Goal: Task Accomplishment & Management: Manage account settings

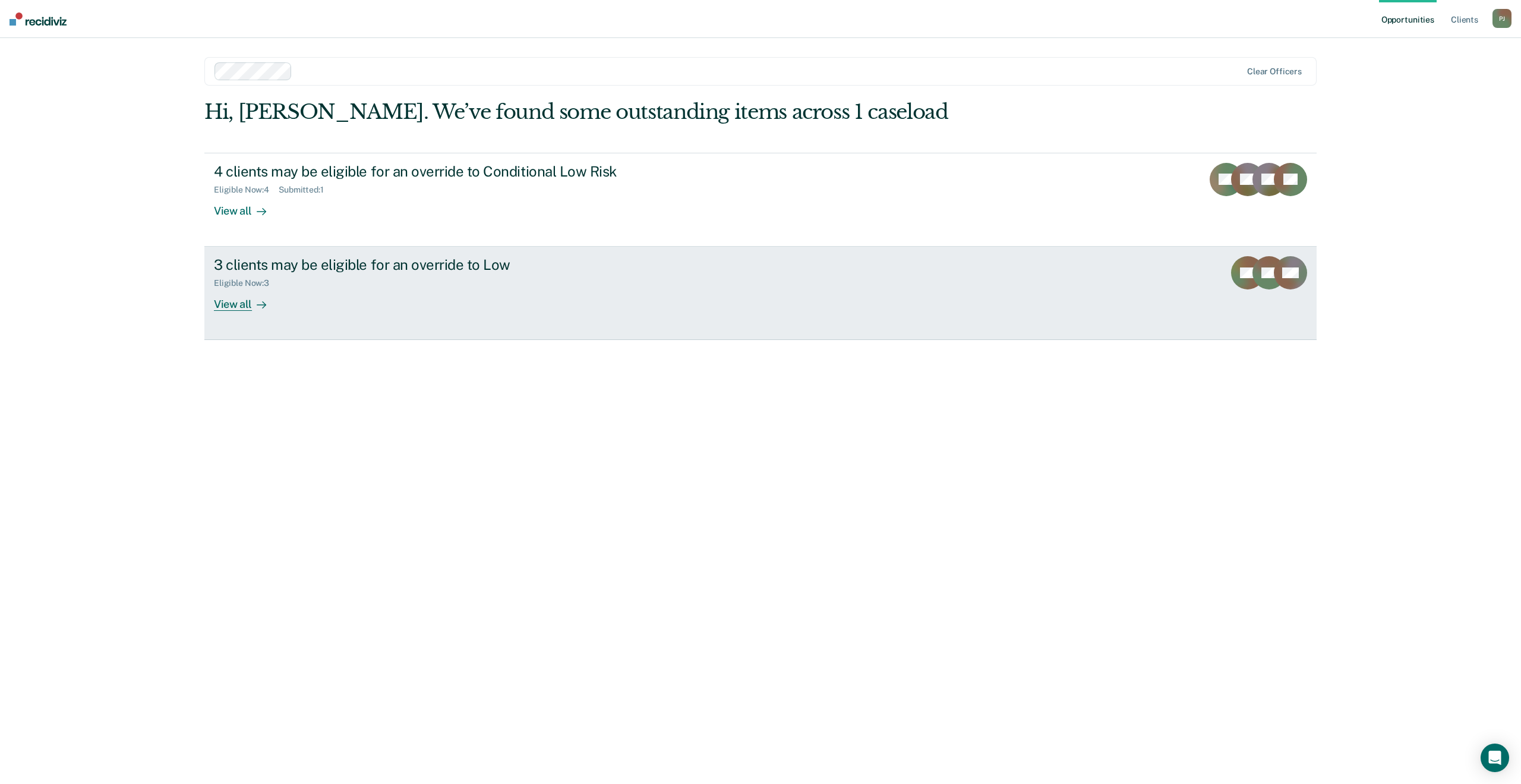
click at [663, 320] on link "3 clients may be eligible for an override to Low Eligible Now : 3 View all RC D…" at bounding box center [760, 293] width 1112 height 93
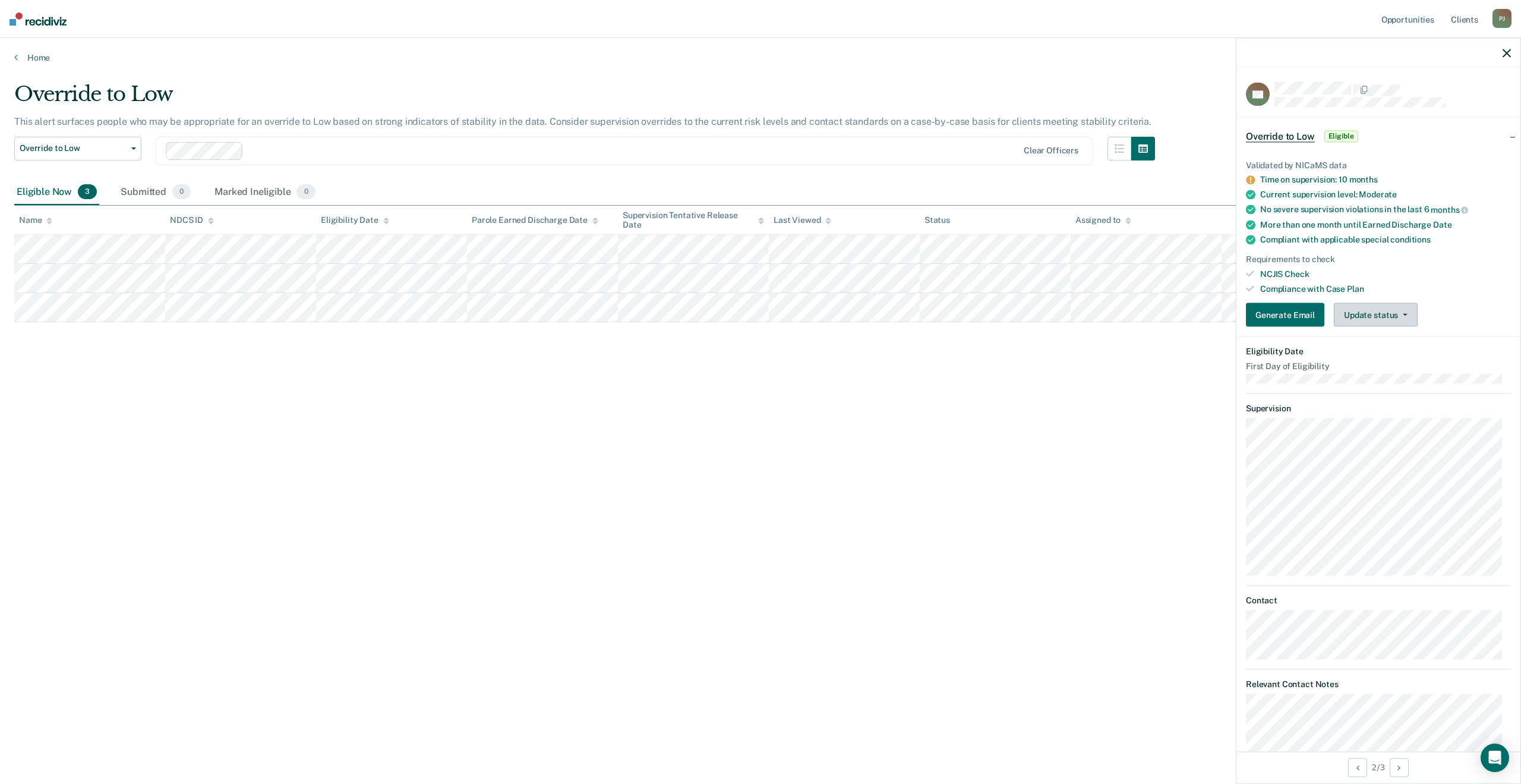
click at [1394, 320] on button "Update status" at bounding box center [1376, 315] width 84 height 24
click at [1403, 358] on button "Mark Ineligible" at bounding box center [1391, 363] width 114 height 19
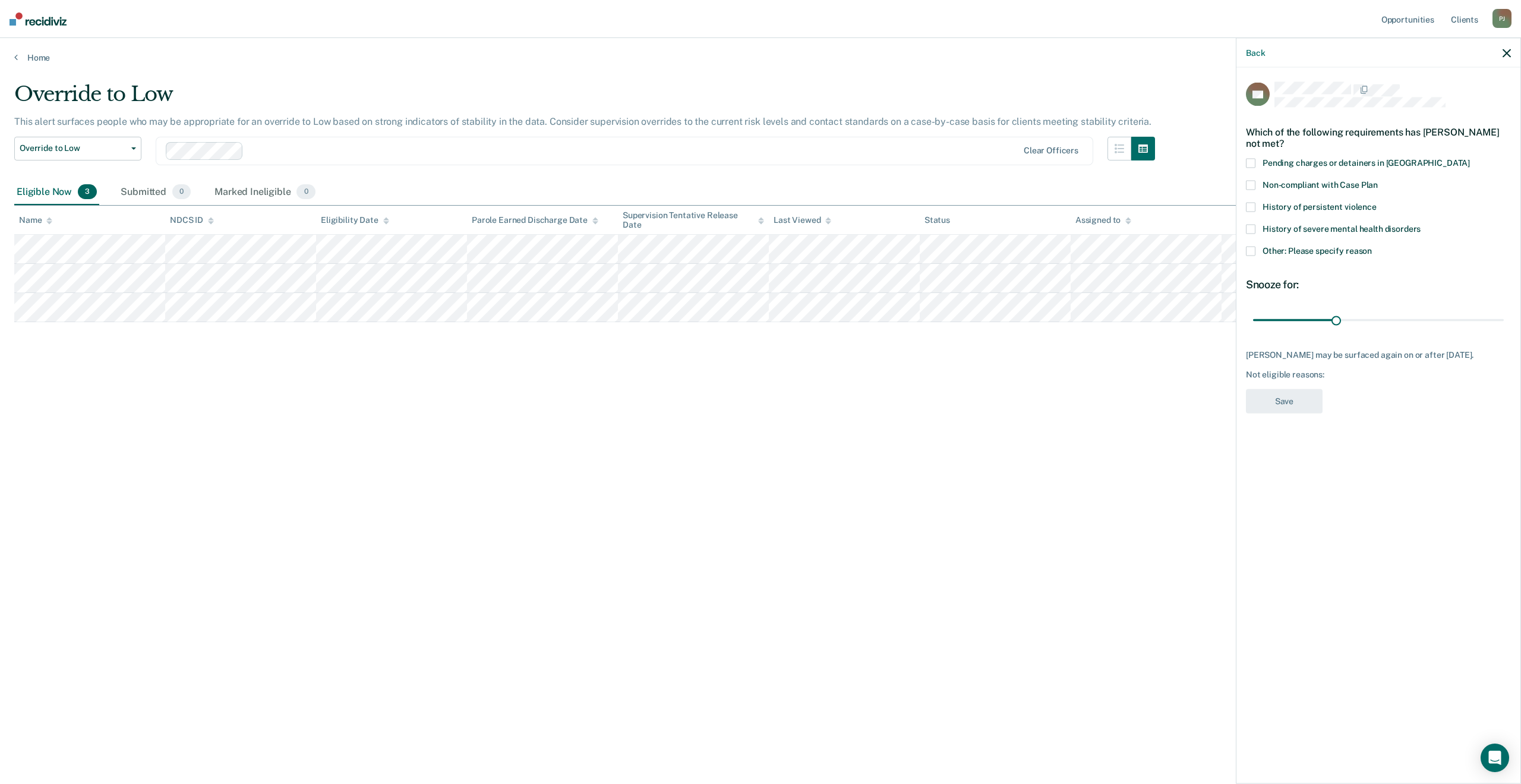
click at [1246, 158] on span at bounding box center [1251, 163] width 10 height 10
click at [1253, 186] on span at bounding box center [1251, 186] width 10 height 10
drag, startPoint x: 1336, startPoint y: 319, endPoint x: 1496, endPoint y: 320, distance: 160.0
type input "89"
click at [1496, 320] on input "range" at bounding box center [1379, 320] width 251 height 21
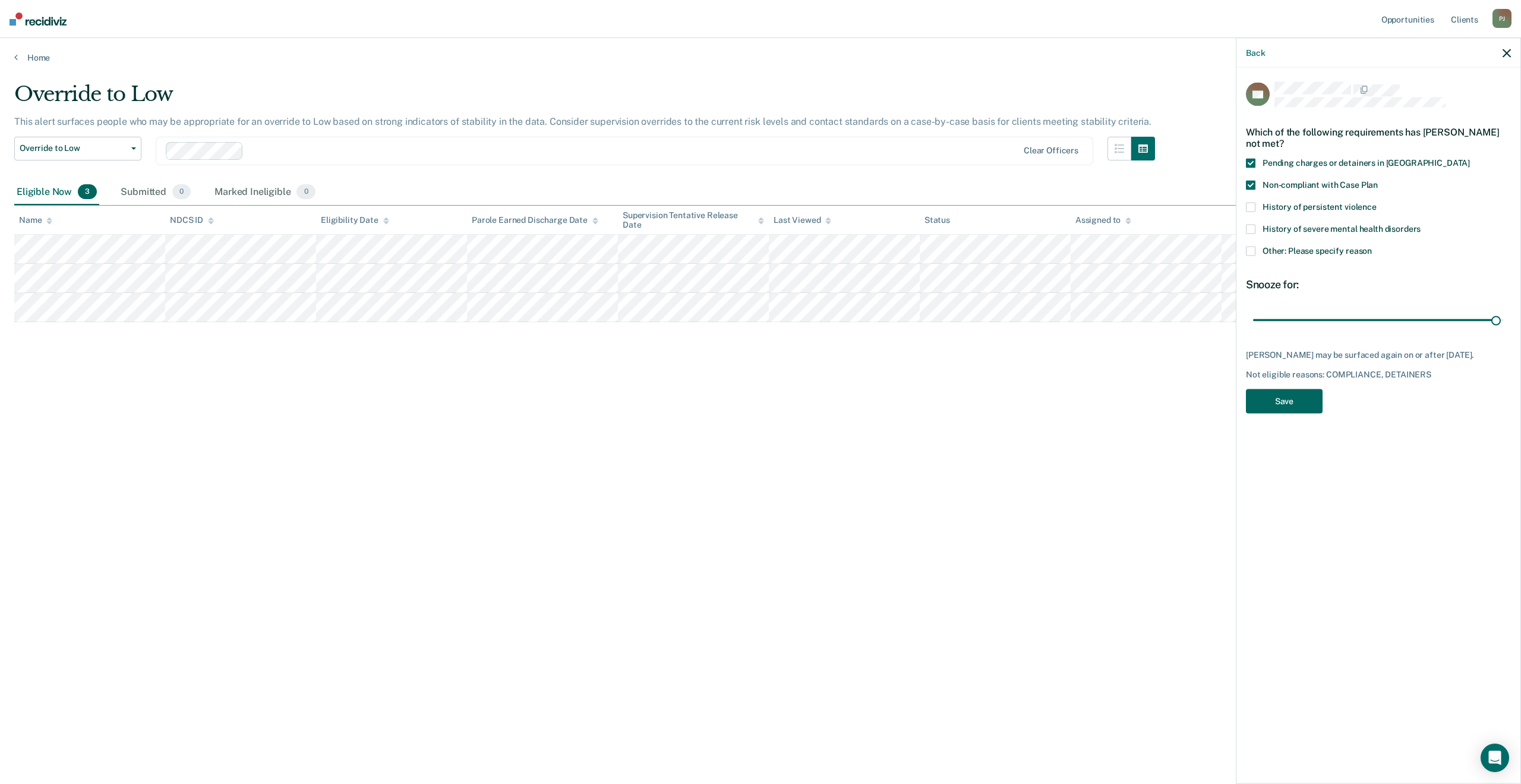
click at [1309, 401] on button "Save" at bounding box center [1284, 401] width 77 height 24
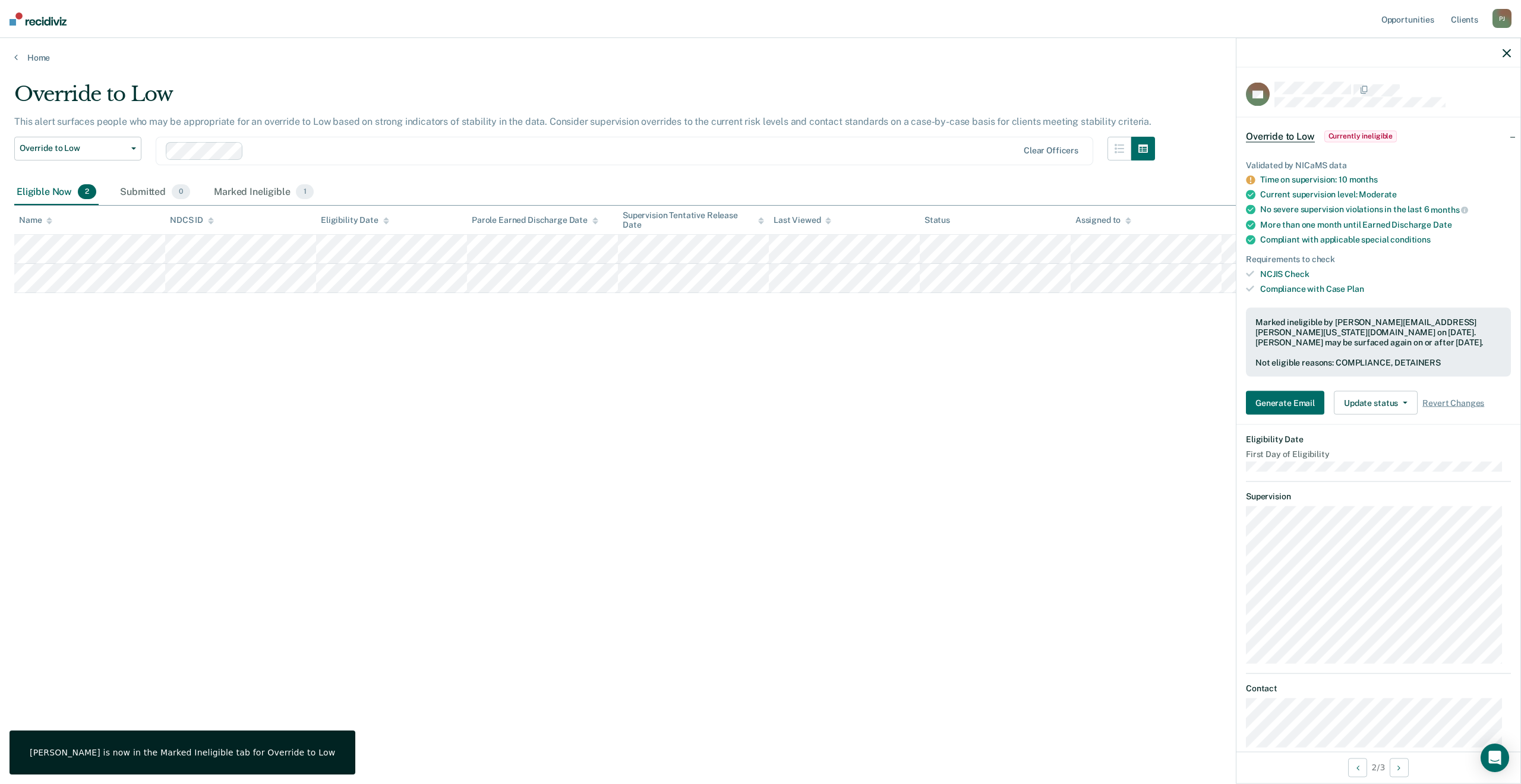
click at [23, 48] on div "Home" at bounding box center [760, 50] width 1521 height 25
click at [18, 55] on link "Home" at bounding box center [760, 58] width 1493 height 11
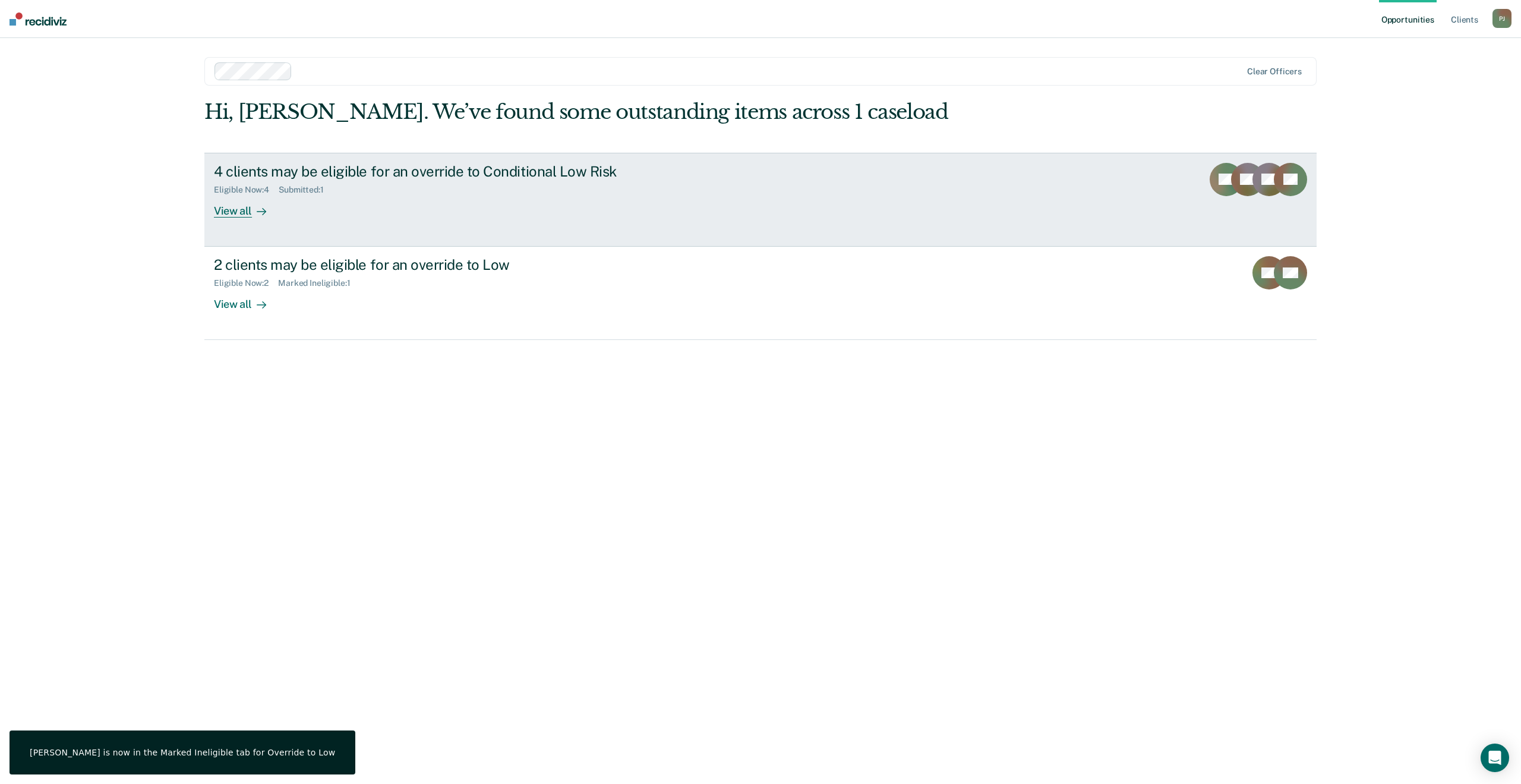
click at [534, 208] on div "4 clients may be eligible for an override to Conditional Low Risk Eligible Now …" at bounding box center [437, 190] width 446 height 55
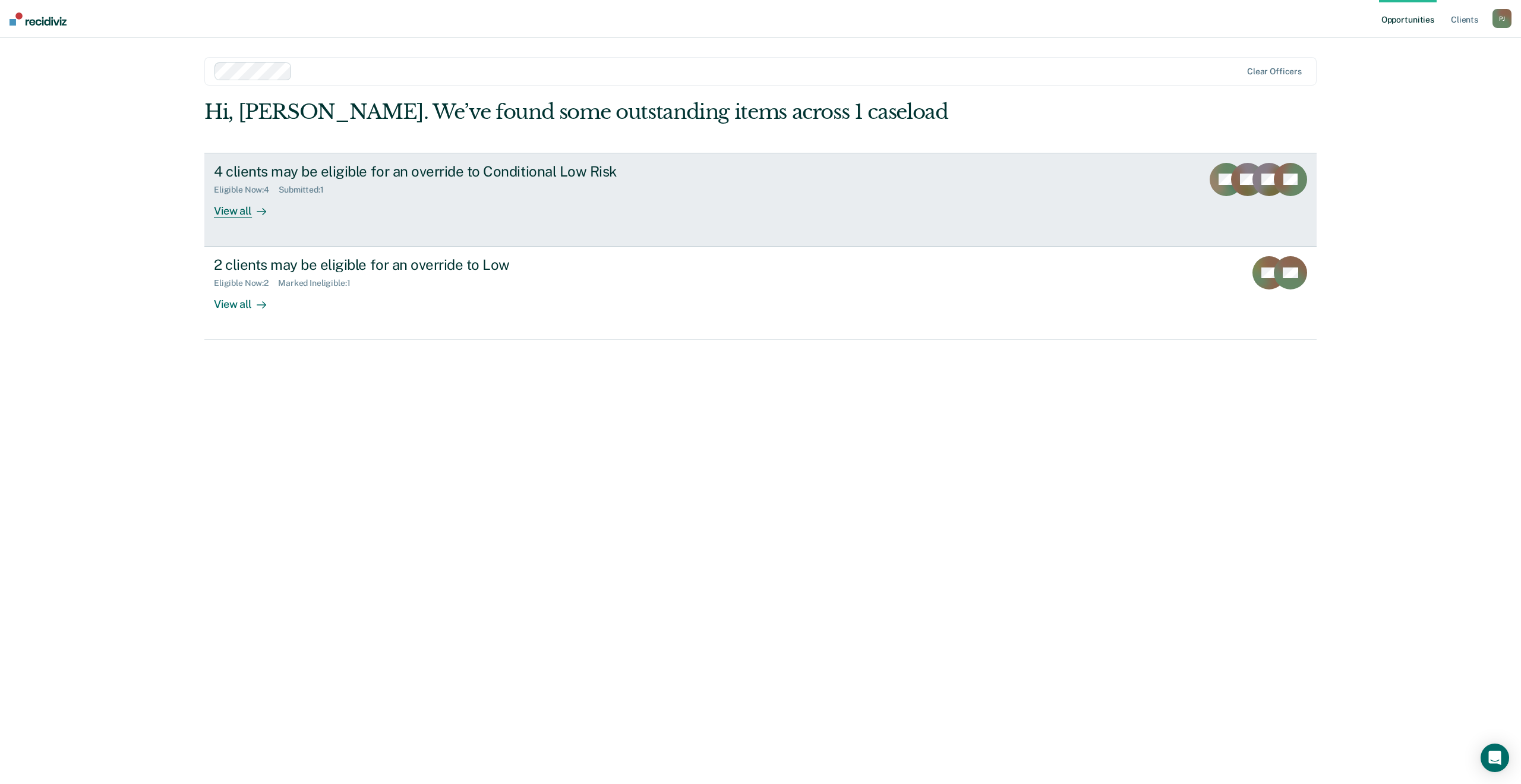
click at [628, 236] on link "4 clients may be eligible for an override to Conditional Low Risk Eligible Now …" at bounding box center [760, 199] width 1112 height 94
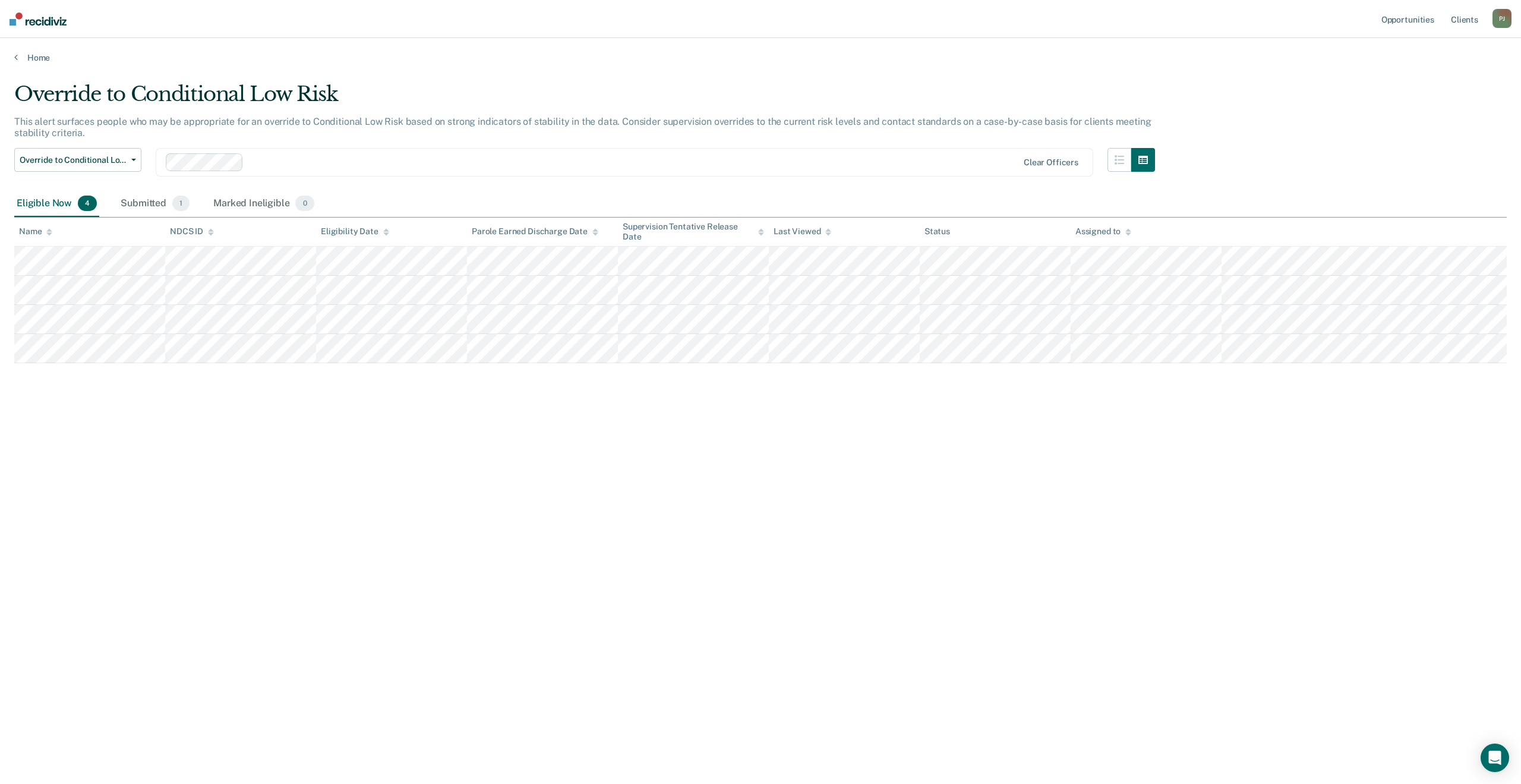
click at [28, 51] on div "Home" at bounding box center [760, 50] width 1521 height 25
click at [141, 200] on div "Submitted 1" at bounding box center [155, 204] width 74 height 26
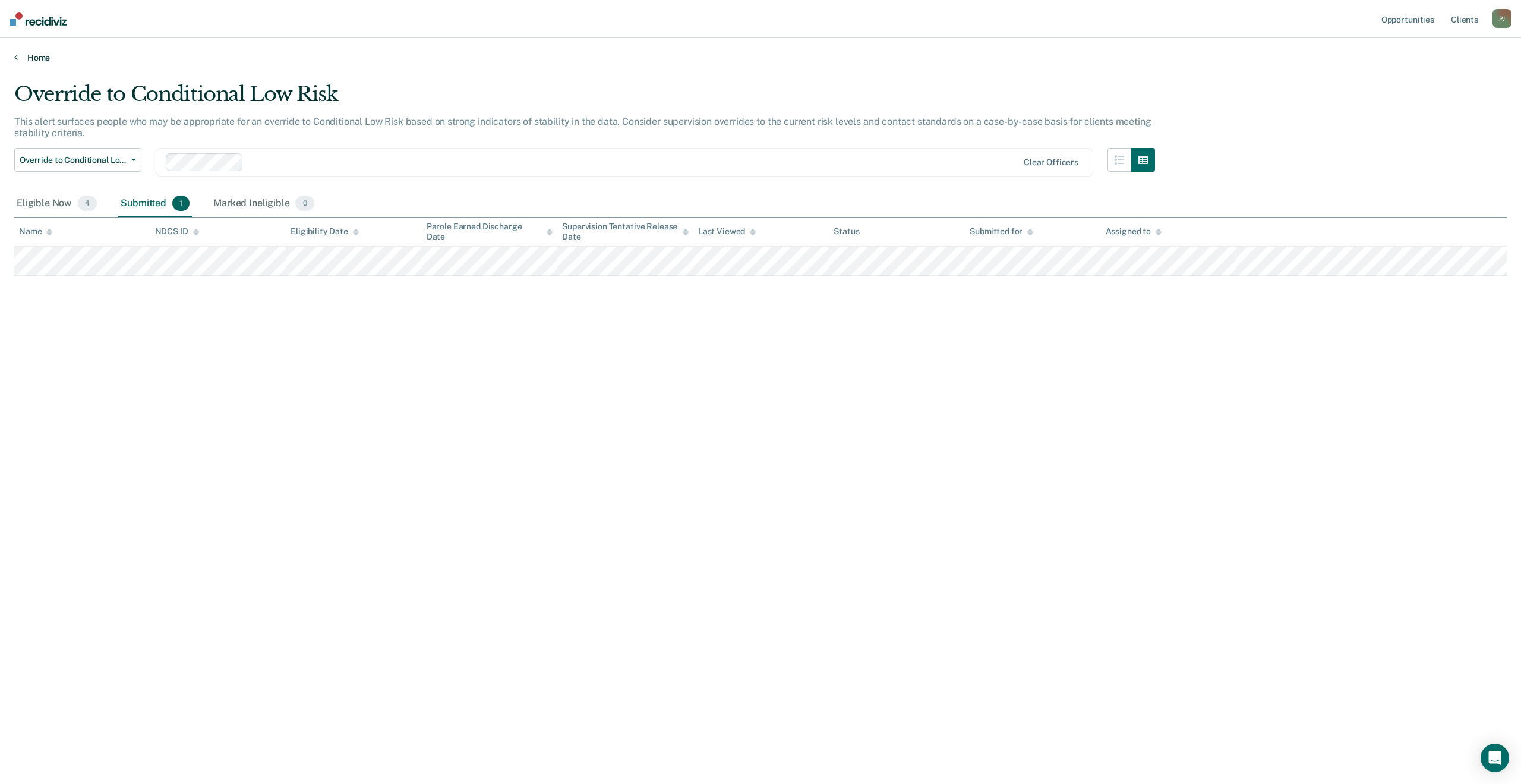
click at [27, 58] on link "Home" at bounding box center [760, 58] width 1493 height 11
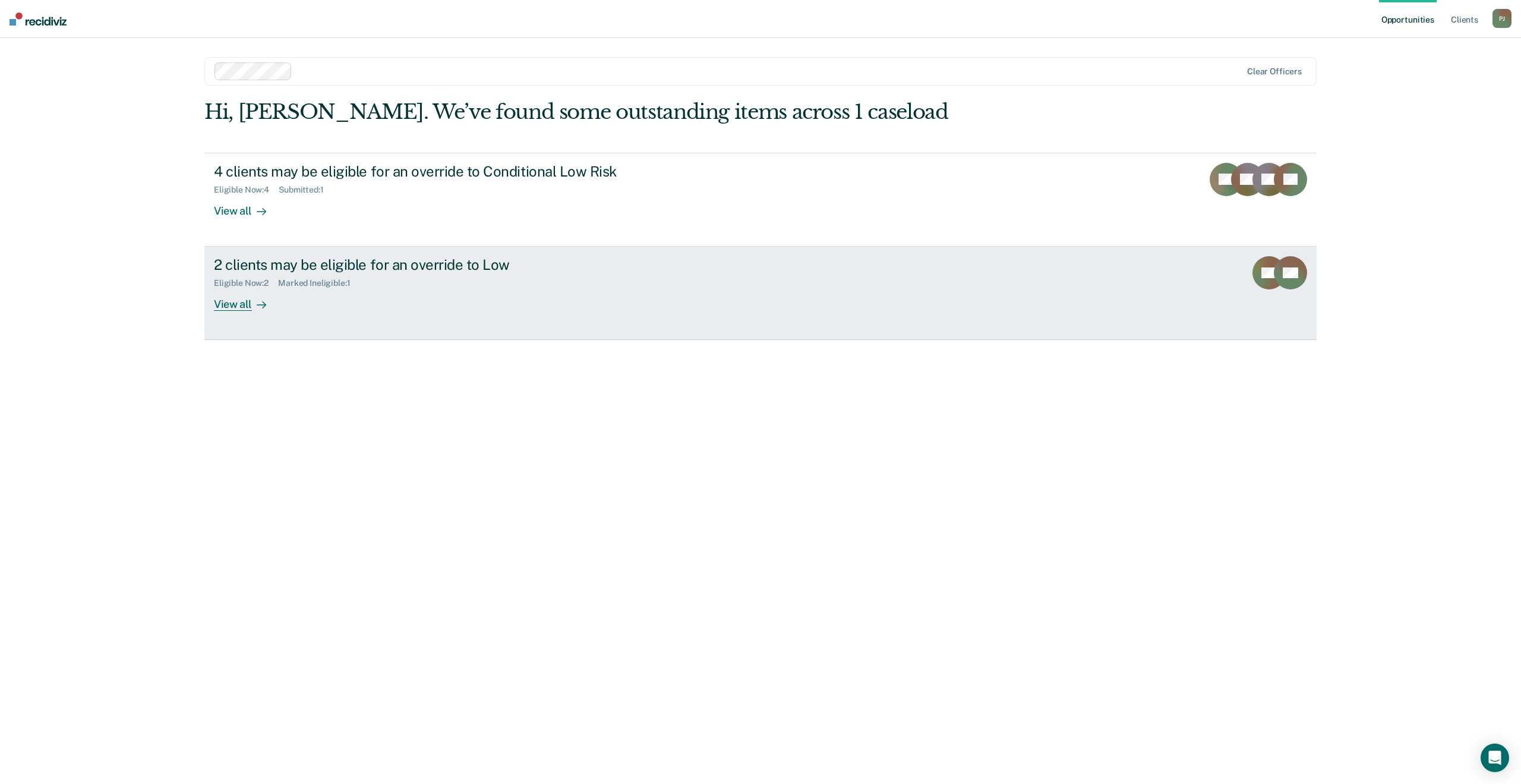
click at [398, 312] on link "2 clients may be eligible for an override to Low Eligible Now : 2 Marked Inelig…" at bounding box center [760, 293] width 1112 height 93
